Goal: Task Accomplishment & Management: Manage account settings

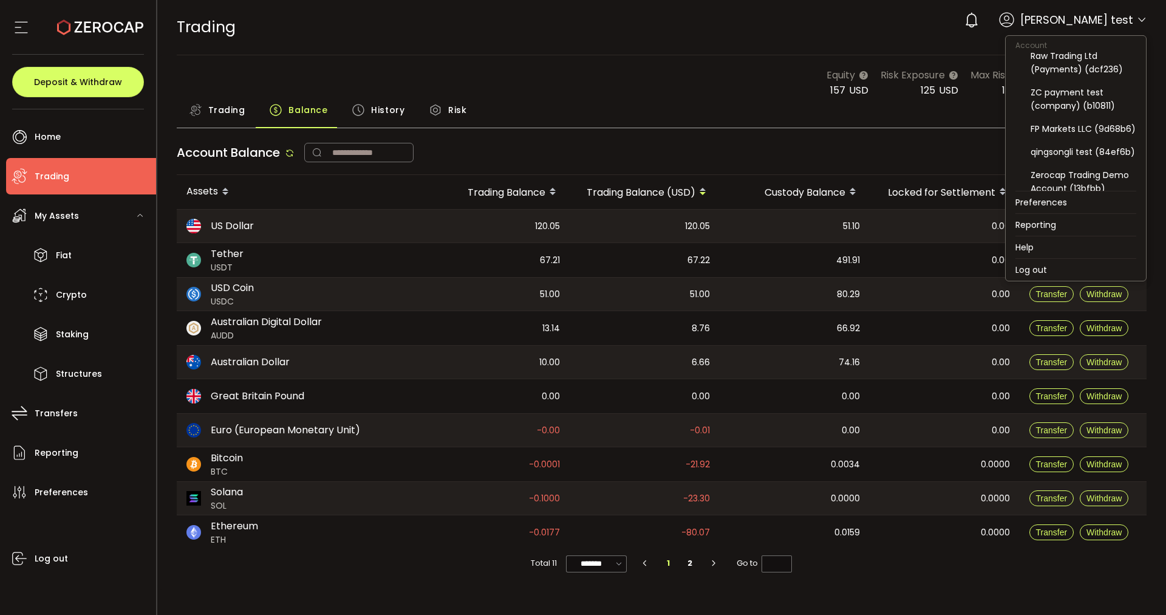
scroll to position [137, 0]
click at [1083, 63] on div "Raw Trading Ltd (Payments) (dcf236)" at bounding box center [1084, 66] width 106 height 27
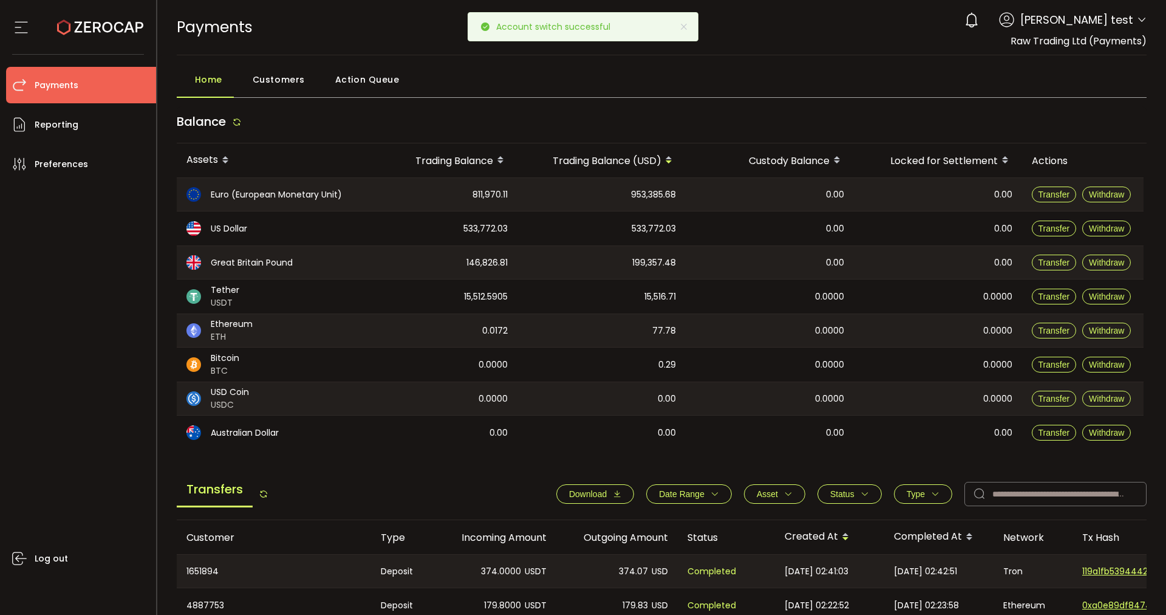
click at [378, 90] on span "Action Queue" at bounding box center [367, 79] width 64 height 24
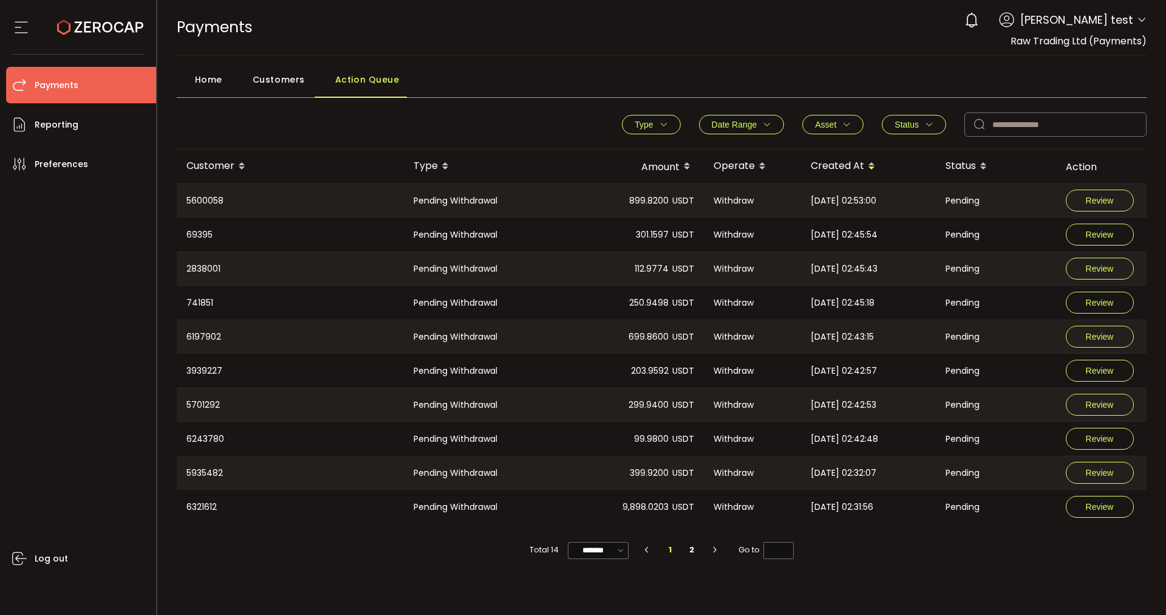
click at [218, 79] on span "Home" at bounding box center [208, 79] width 27 height 24
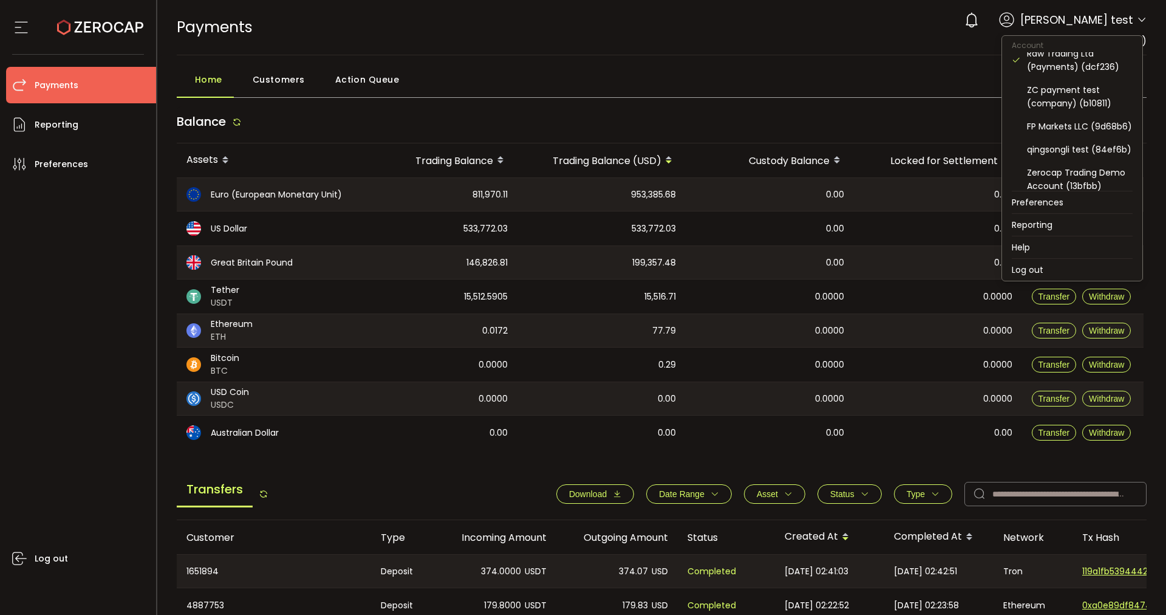
scroll to position [152, 0]
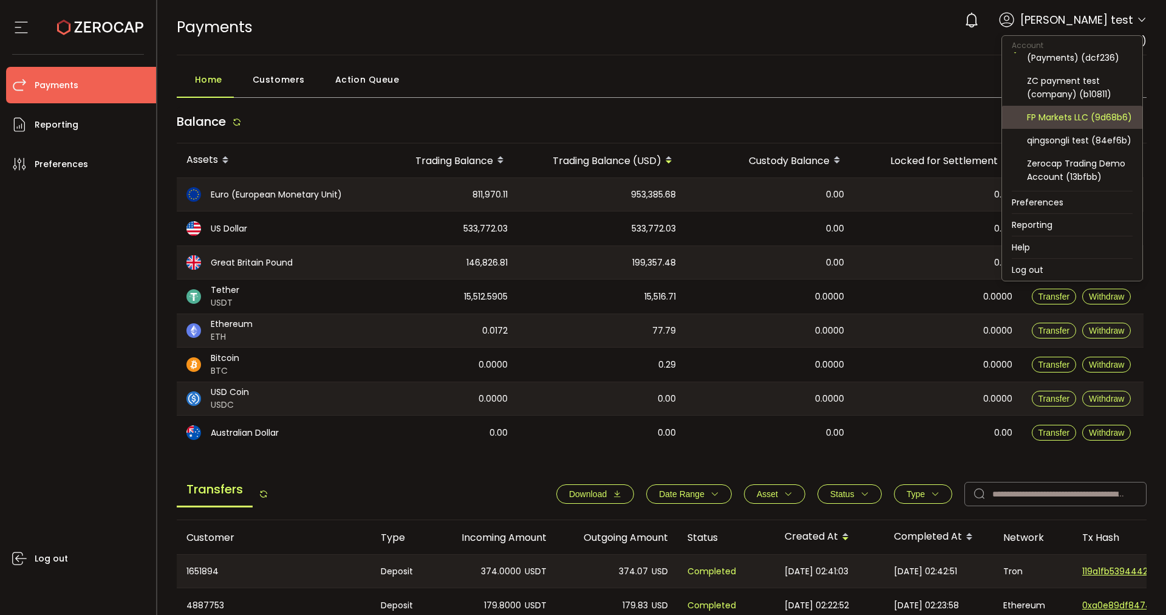
click at [1076, 112] on div "FP Markets LLC (9d68b6)" at bounding box center [1080, 117] width 106 height 13
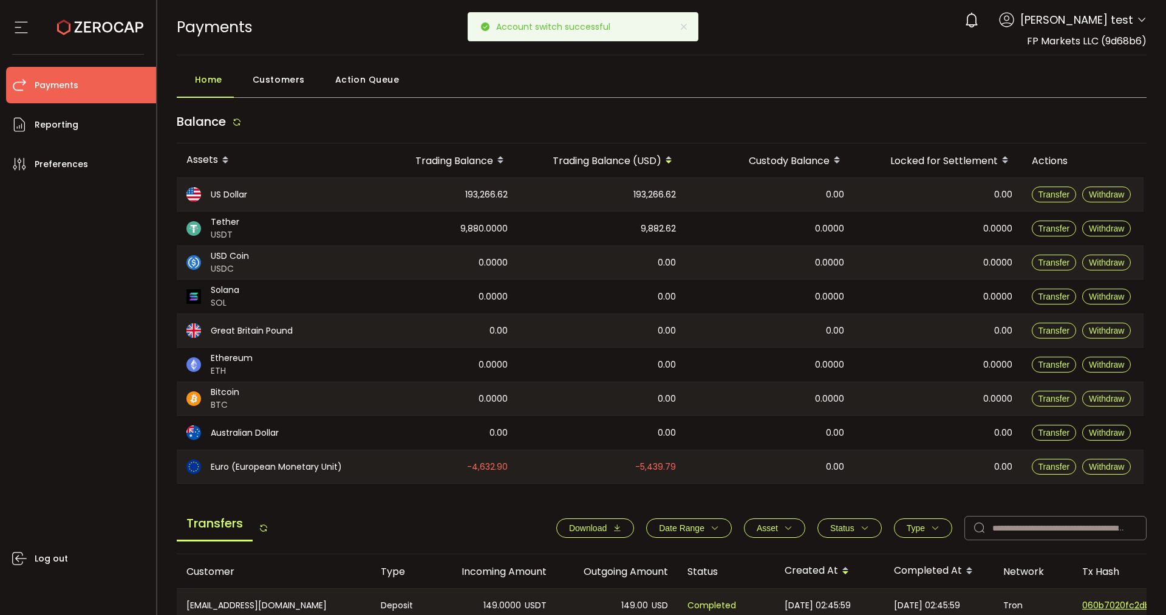
click at [368, 91] on span "Action Queue" at bounding box center [367, 79] width 64 height 24
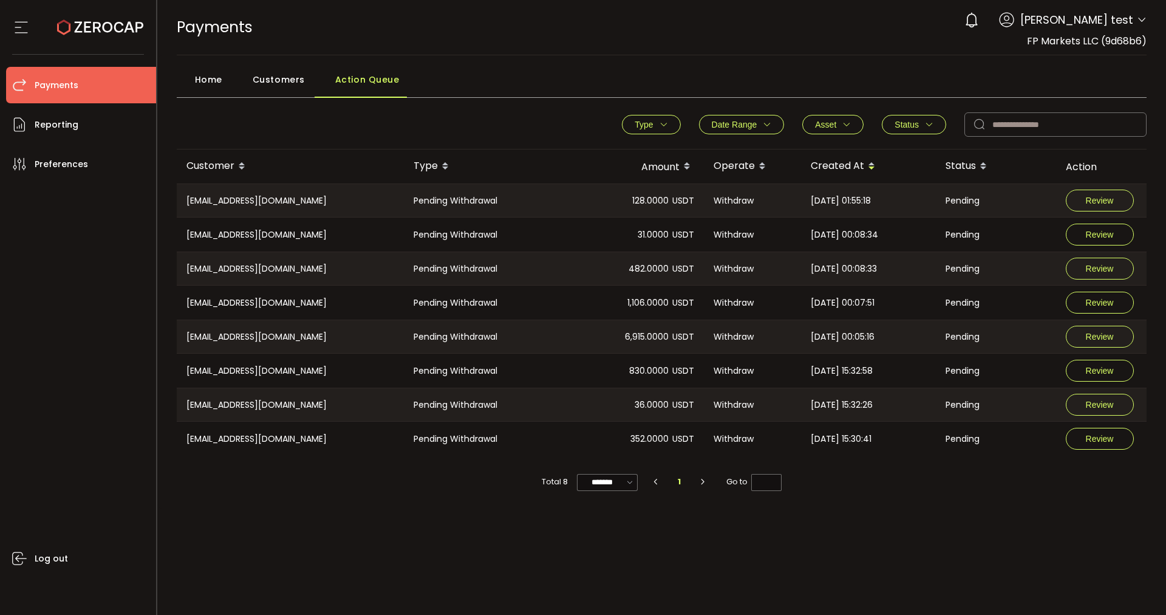
click at [395, 559] on div "PDF is being processed and will download to your computer PAYMENTS Buy Power $0…" at bounding box center [662, 307] width 1010 height 615
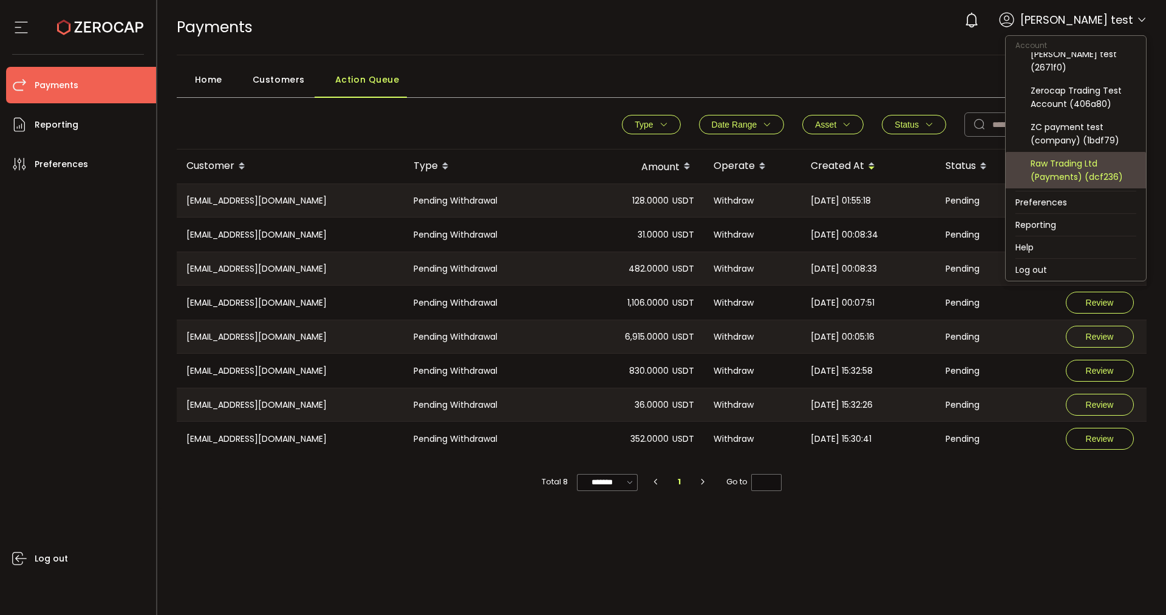
scroll to position [76, 0]
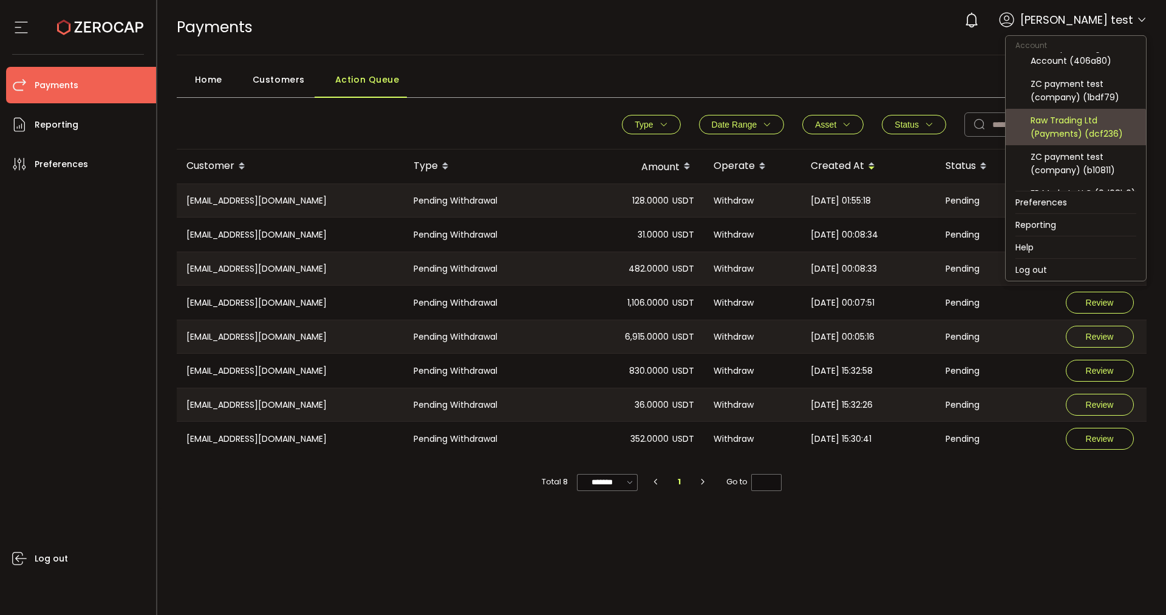
click at [1084, 126] on div "Raw Trading Ltd (Payments) (dcf236)" at bounding box center [1084, 127] width 106 height 27
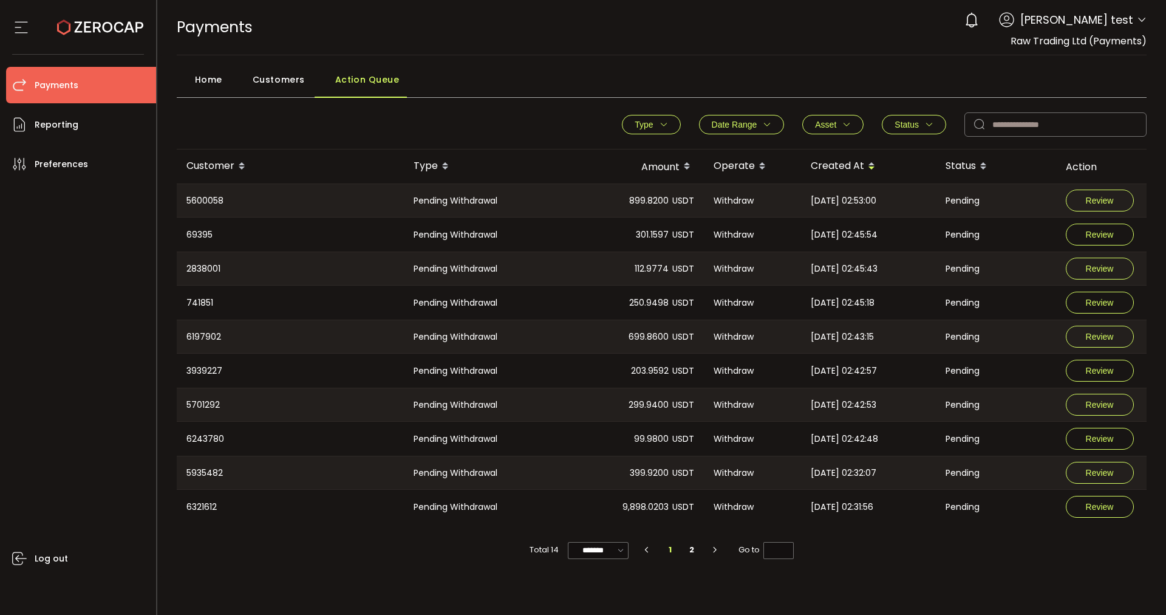
click at [214, 75] on span "Home" at bounding box center [208, 79] width 27 height 24
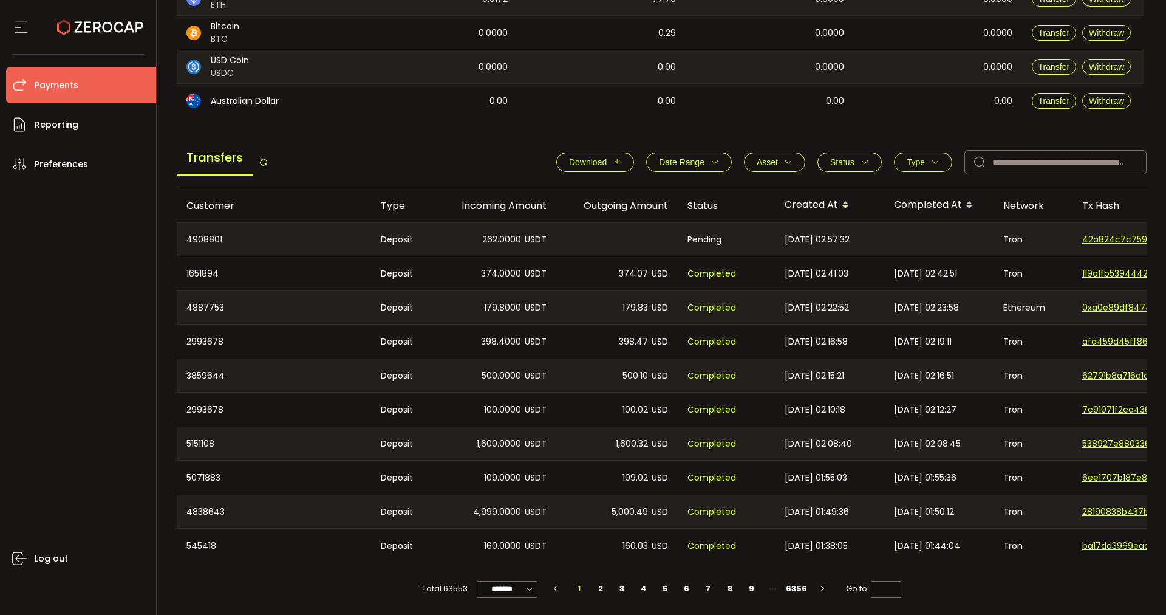
scroll to position [336, 0]
